Goal: Transaction & Acquisition: Book appointment/travel/reservation

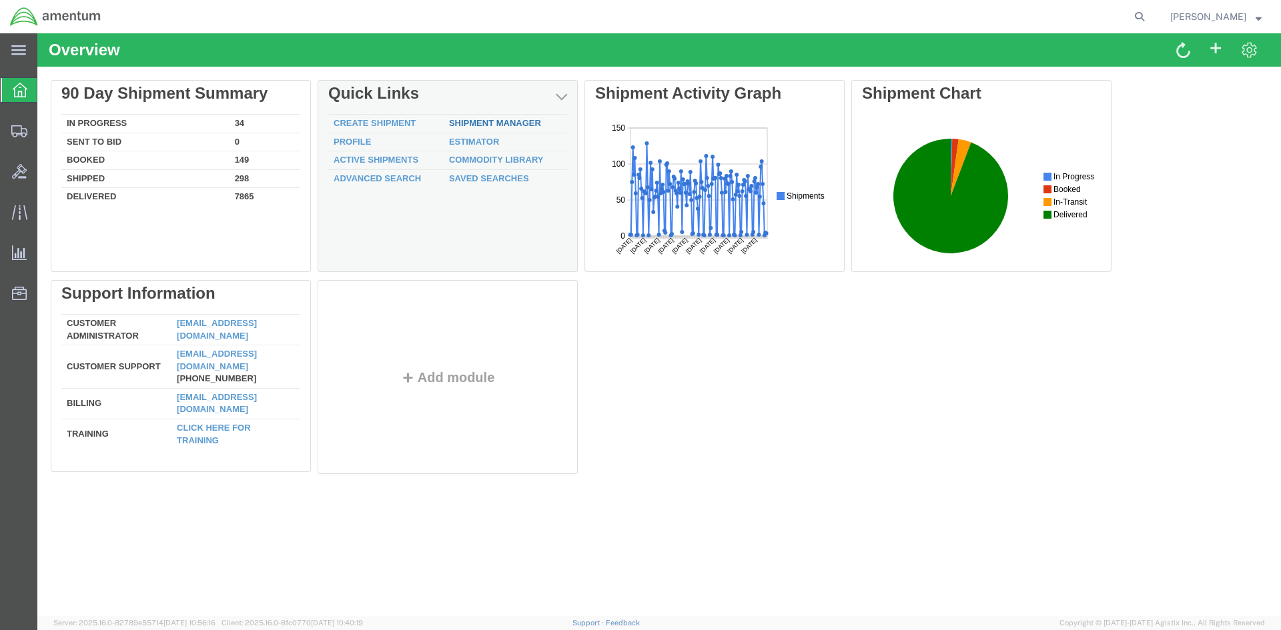
click at [492, 123] on link "Shipment Manager" at bounding box center [495, 123] width 92 height 10
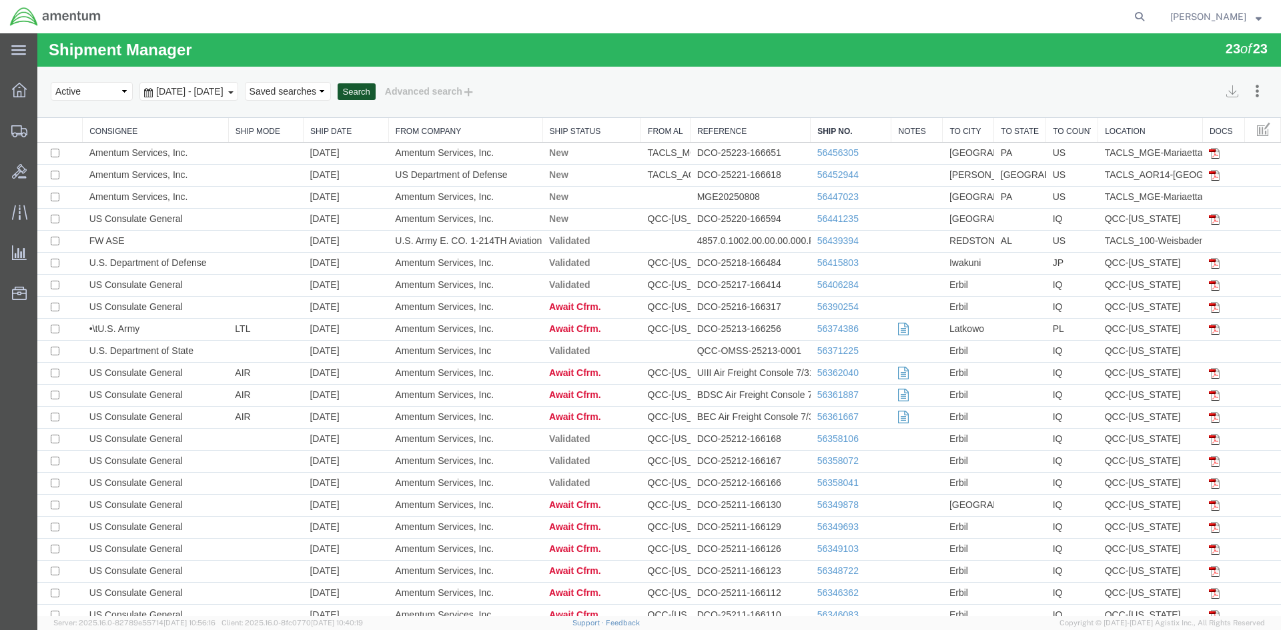
click at [376, 96] on button "Search" at bounding box center [357, 91] width 38 height 17
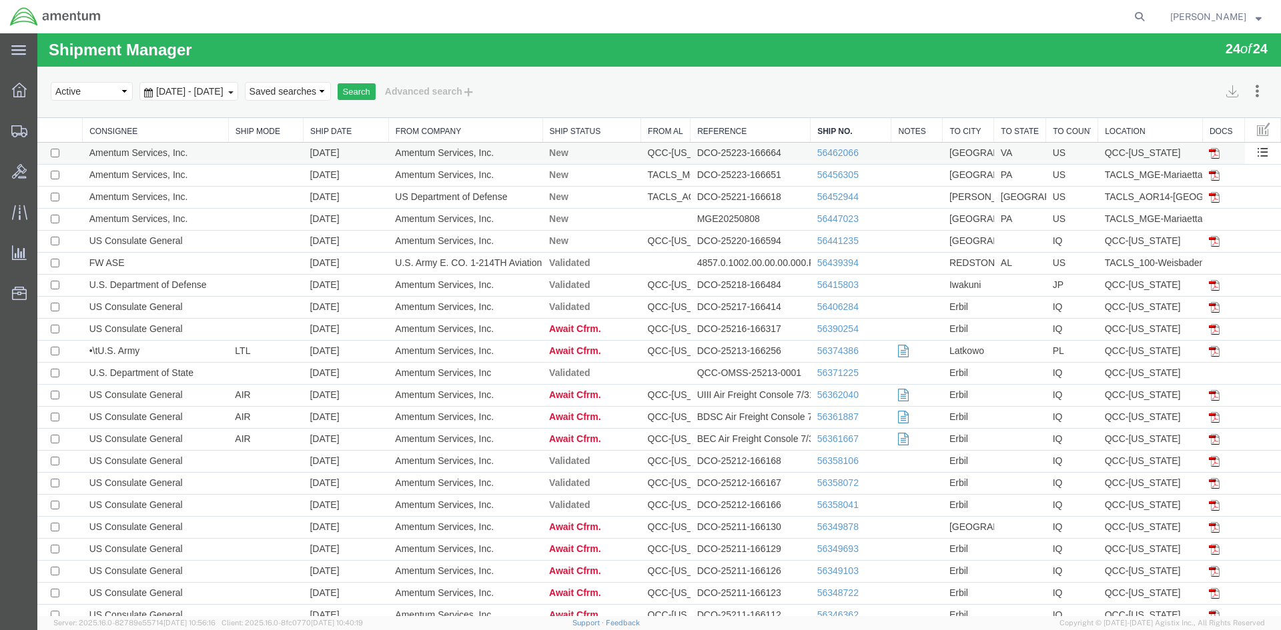
click at [741, 154] on td "DCO-25223-166664" at bounding box center [750, 154] width 120 height 22
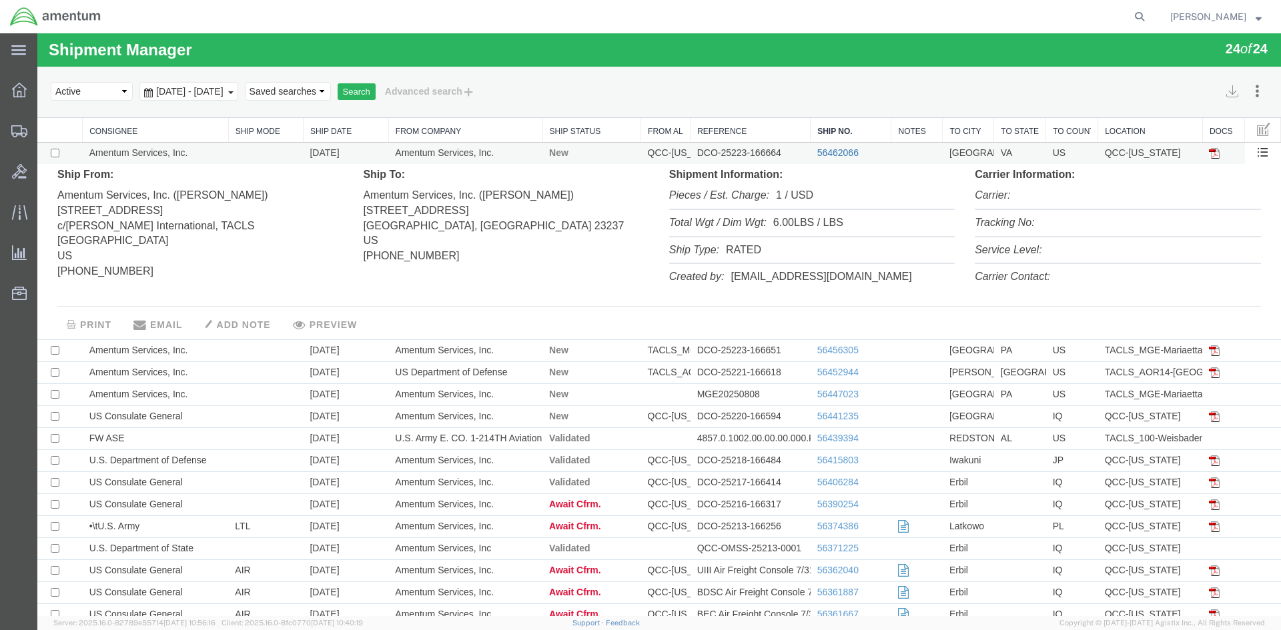
click at [826, 151] on link "56462066" at bounding box center [837, 152] width 41 height 11
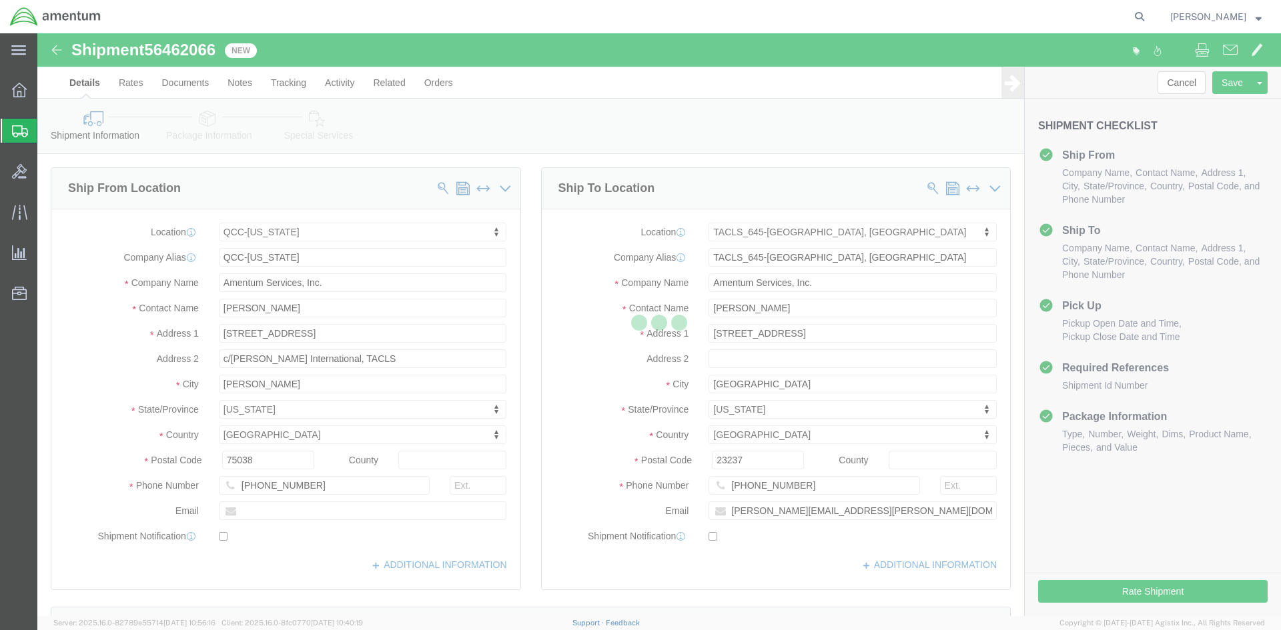
select select "42668"
select select "42721"
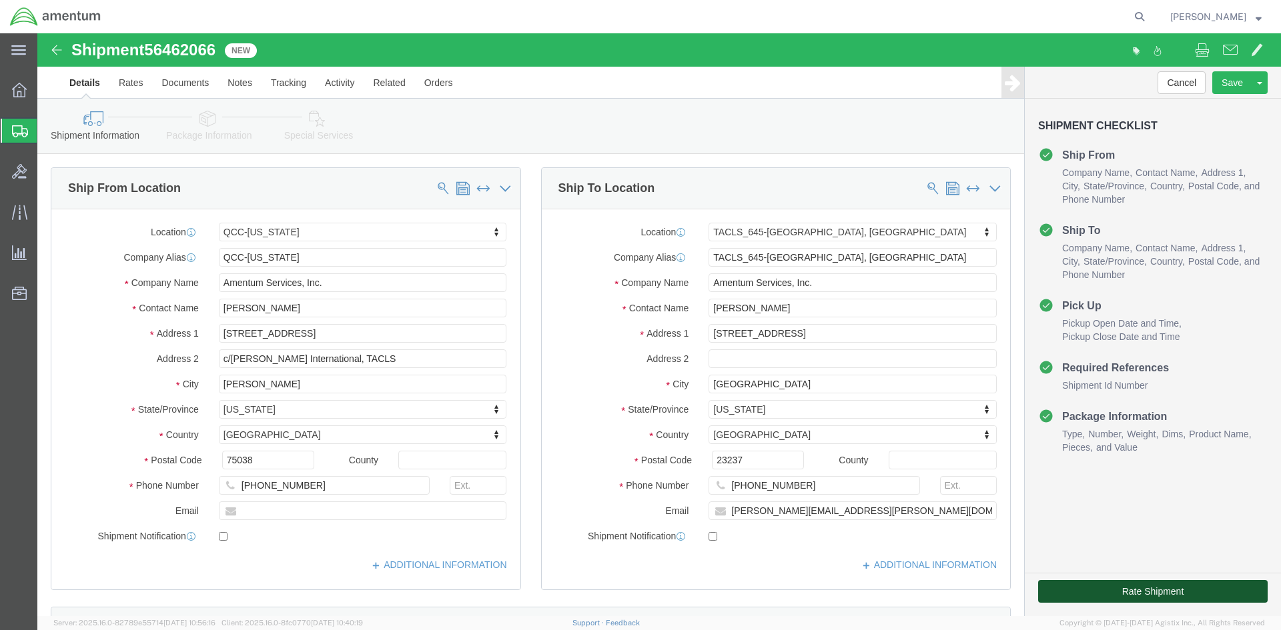
drag, startPoint x: 1061, startPoint y: 558, endPoint x: 1062, endPoint y: 552, distance: 6.7
click button "Rate Shipment"
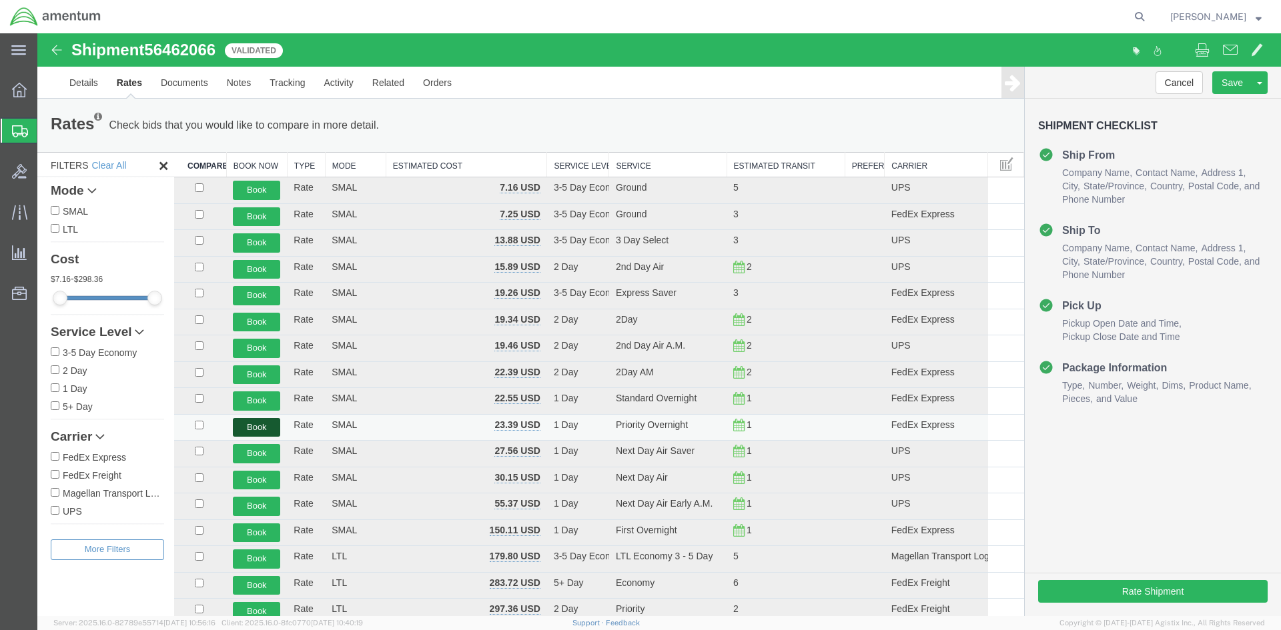
click at [259, 427] on button "Book" at bounding box center [256, 427] width 47 height 19
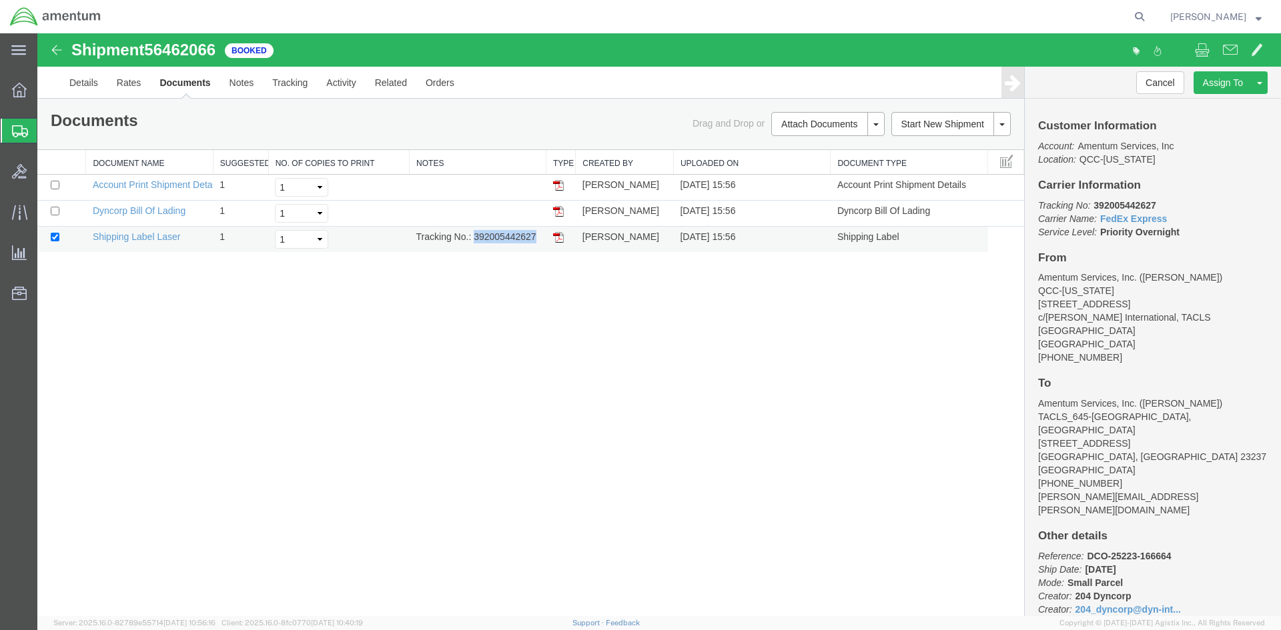
drag, startPoint x: 476, startPoint y: 239, endPoint x: 536, endPoint y: 235, distance: 60.2
click at [536, 235] on td "Tracking No.: 392005442627" at bounding box center [478, 240] width 137 height 26
copy td "392005442627"
click at [561, 242] on img at bounding box center [558, 237] width 11 height 11
